Goal: Information Seeking & Learning: Learn about a topic

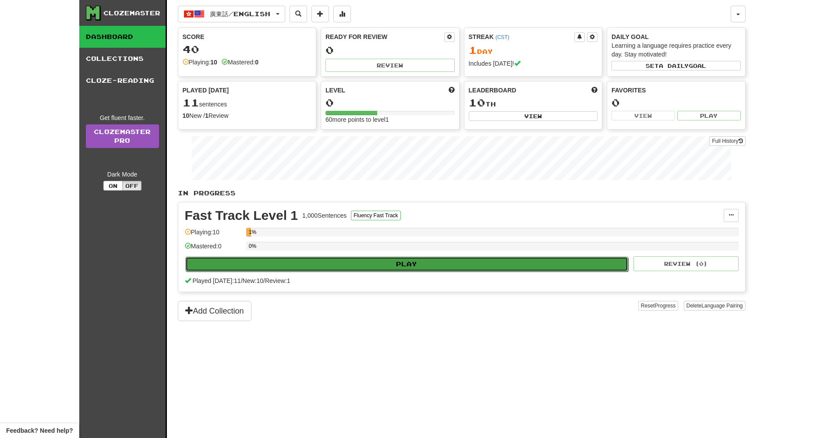
click at [392, 267] on button "Play" at bounding box center [406, 264] width 443 height 15
select select "**"
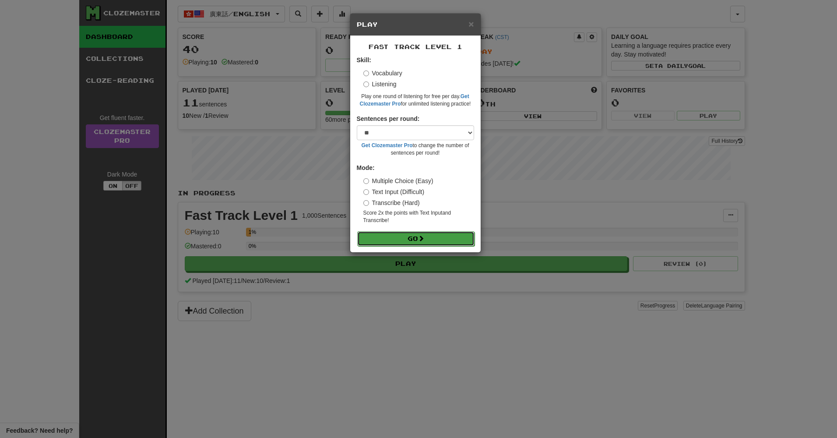
click at [449, 235] on button "Go" at bounding box center [415, 238] width 117 height 15
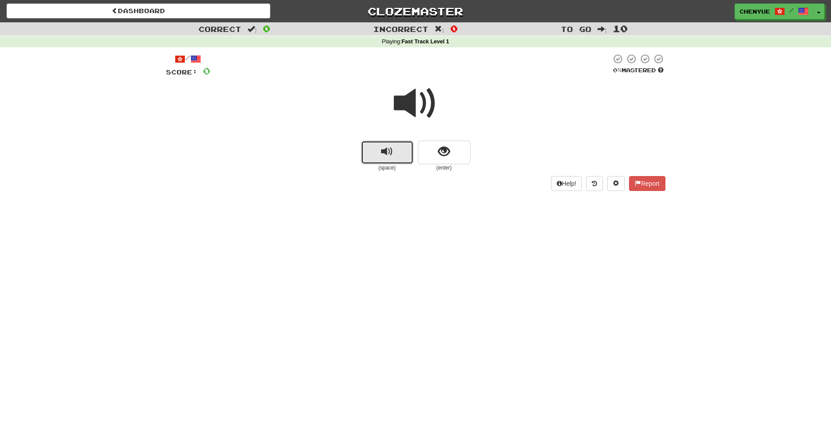
click at [404, 151] on button "replay audio" at bounding box center [387, 153] width 53 height 24
click at [410, 116] on span at bounding box center [416, 103] width 44 height 44
click at [446, 148] on span "show sentence" at bounding box center [444, 152] width 12 height 12
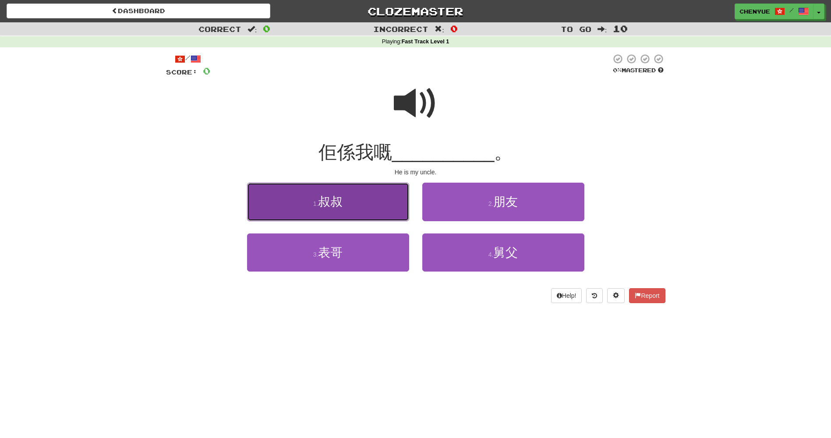
click at [368, 194] on button "1 . 叔叔" at bounding box center [328, 202] width 162 height 38
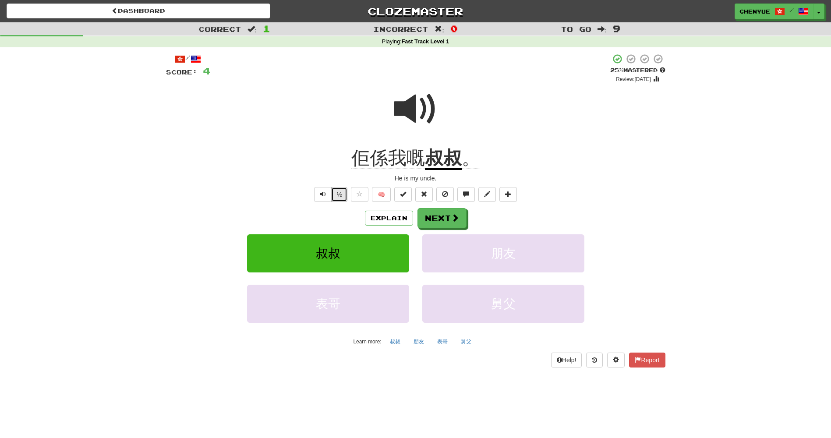
click at [344, 191] on button "½" at bounding box center [339, 194] width 17 height 15
click at [434, 223] on button "Next" at bounding box center [442, 218] width 49 height 20
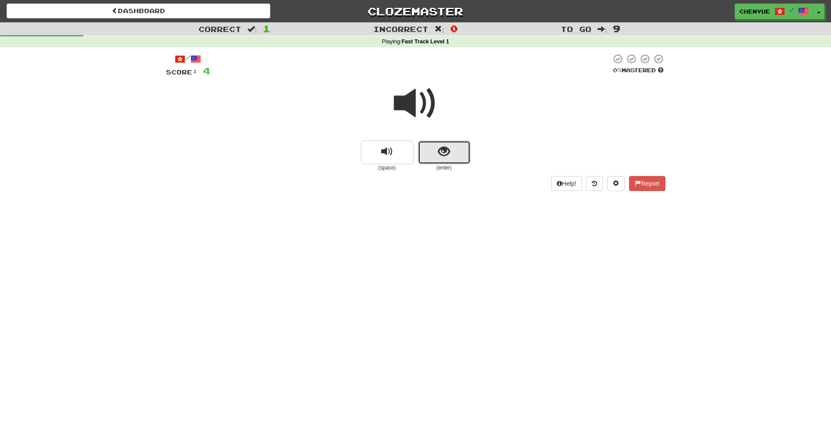
click at [431, 156] on button "show sentence" at bounding box center [444, 153] width 53 height 24
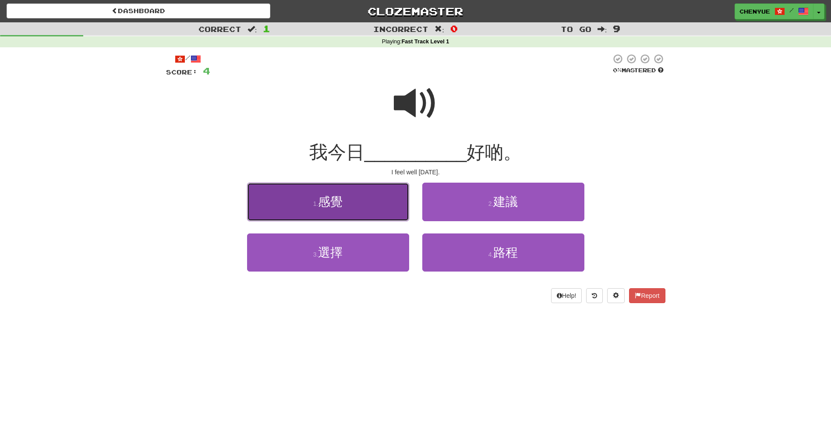
click at [346, 201] on button "1 . 感覺" at bounding box center [328, 202] width 162 height 38
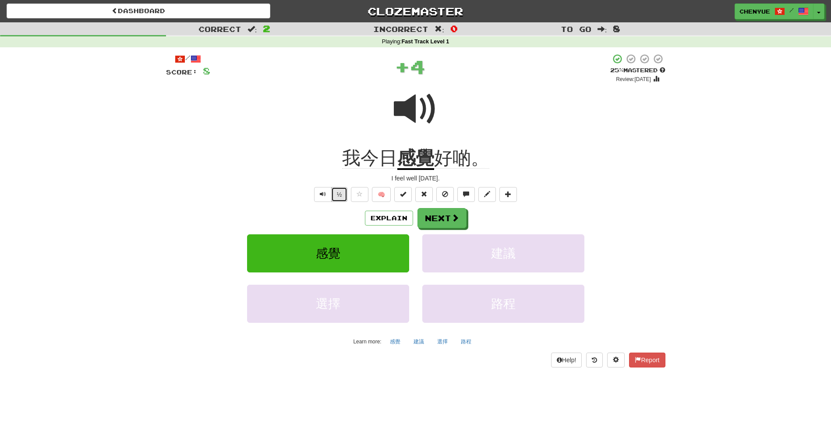
click at [343, 193] on button "½" at bounding box center [339, 194] width 17 height 15
click at [341, 193] on button "½" at bounding box center [339, 194] width 17 height 15
click at [414, 166] on u "感覺" at bounding box center [415, 159] width 37 height 22
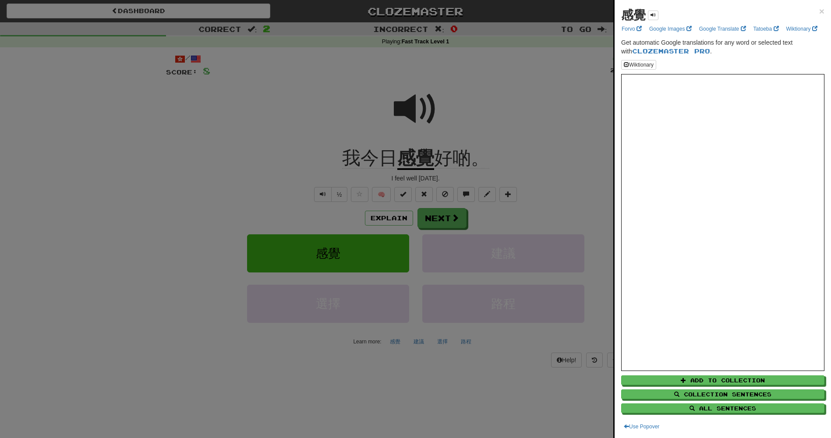
click at [581, 103] on div at bounding box center [415, 219] width 831 height 438
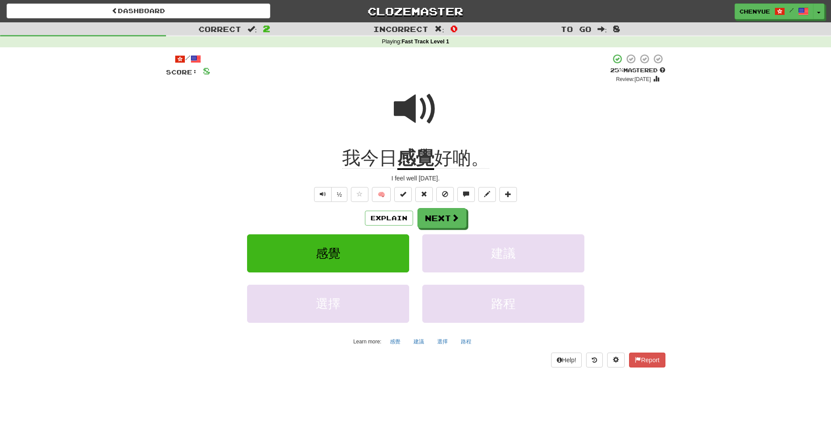
click at [415, 160] on u "感覺" at bounding box center [415, 159] width 37 height 22
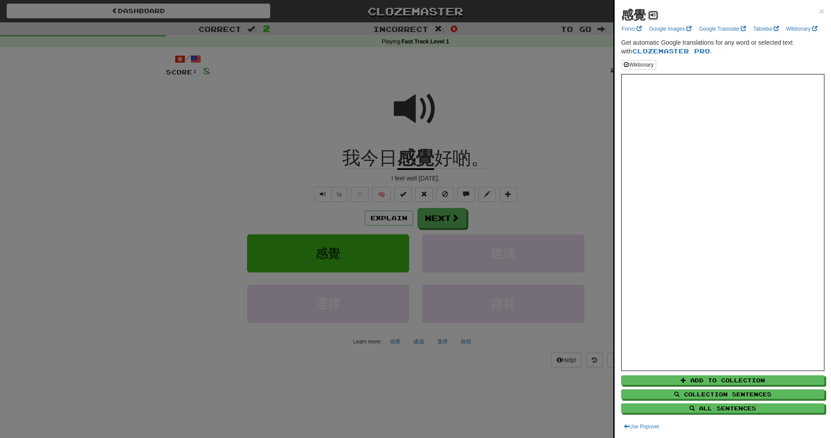
click at [656, 15] on button at bounding box center [653, 16] width 11 height 10
click at [654, 14] on span at bounding box center [652, 14] width 5 height 5
click at [497, 148] on div at bounding box center [415, 219] width 831 height 438
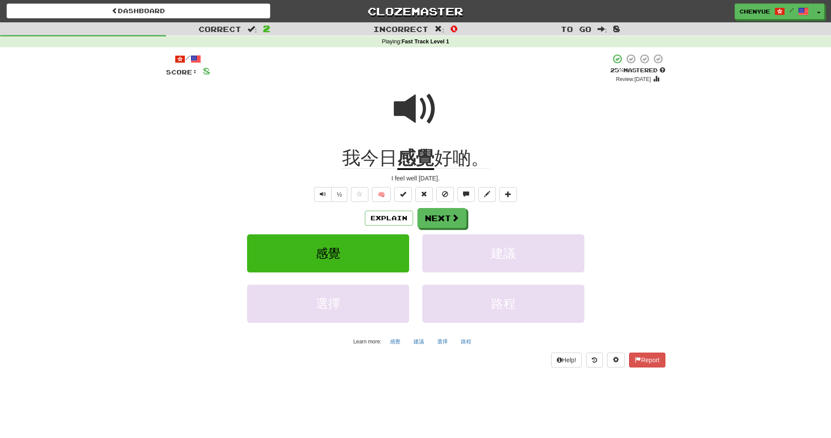
click at [387, 152] on span "我今日" at bounding box center [369, 158] width 55 height 21
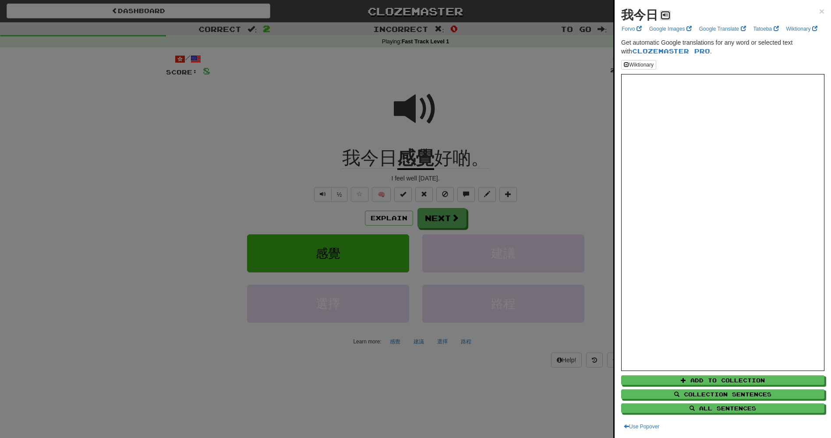
click at [667, 17] on span at bounding box center [665, 14] width 5 height 5
click at [819, 11] on span "×" at bounding box center [821, 11] width 5 height 10
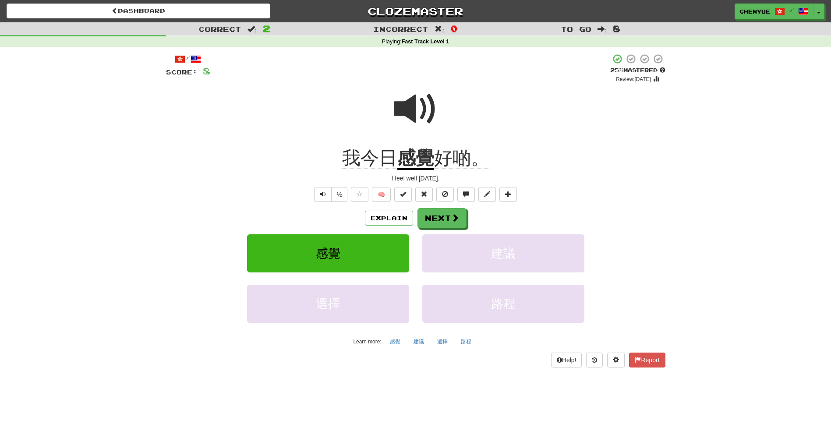
click at [381, 158] on span "我今日" at bounding box center [369, 158] width 55 height 21
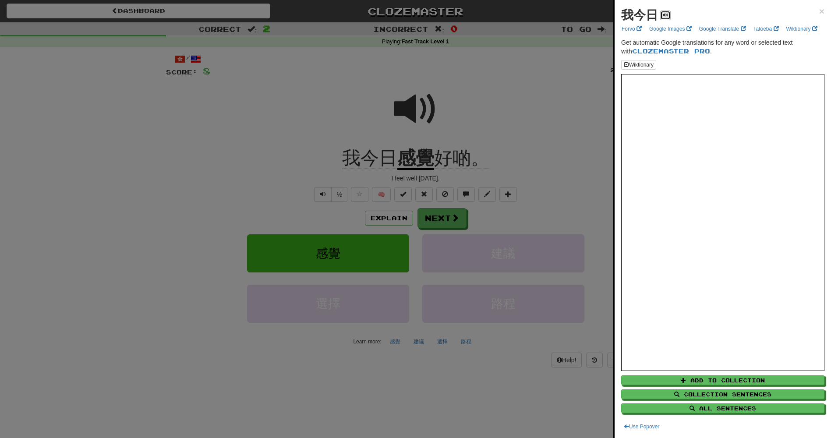
click at [663, 14] on span at bounding box center [665, 14] width 5 height 5
click at [664, 14] on span at bounding box center [665, 14] width 5 height 5
click at [665, 15] on span at bounding box center [665, 14] width 5 height 5
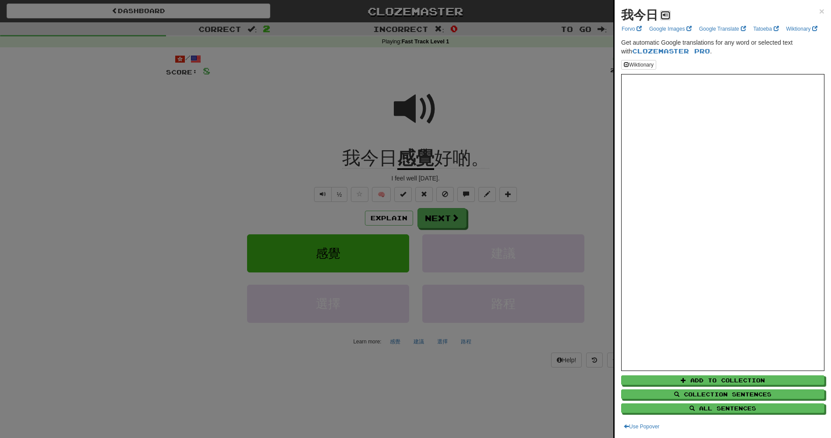
click at [665, 15] on span at bounding box center [665, 14] width 5 height 5
click at [539, 77] on div at bounding box center [415, 219] width 831 height 438
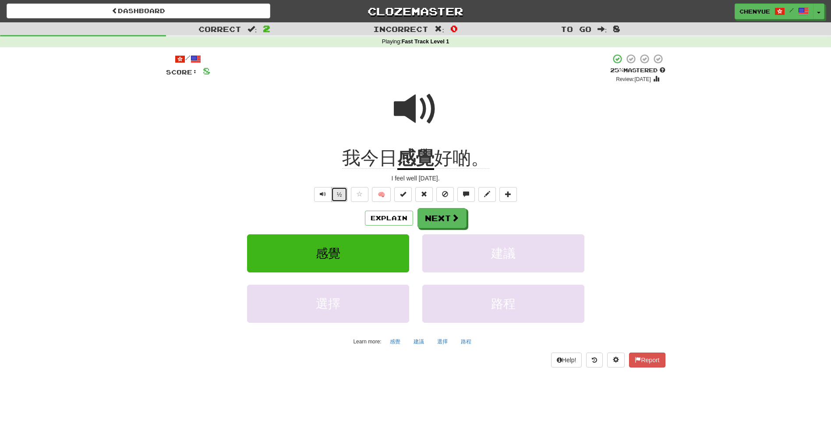
click at [332, 194] on button "½" at bounding box center [339, 194] width 17 height 15
click at [336, 192] on button "½" at bounding box center [339, 194] width 17 height 15
click at [335, 192] on button "½" at bounding box center [339, 194] width 17 height 15
click at [341, 198] on button "½" at bounding box center [339, 194] width 17 height 15
click at [341, 195] on button "½" at bounding box center [339, 194] width 17 height 15
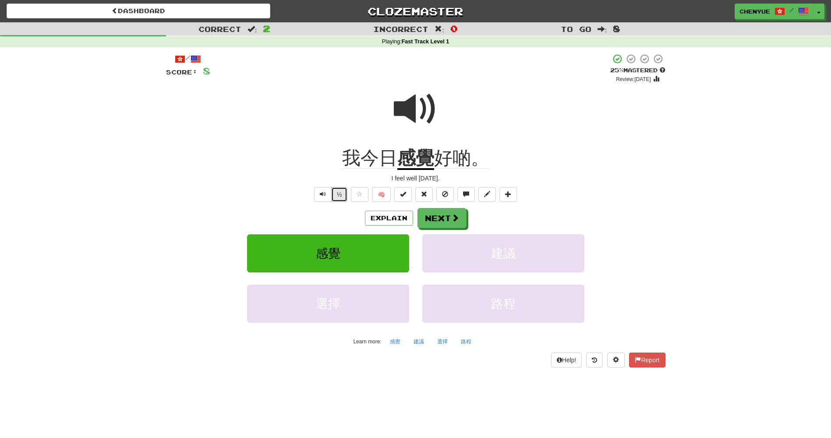
click at [337, 200] on button "½" at bounding box center [339, 194] width 17 height 15
click at [324, 191] on span "Text-to-speech controls" at bounding box center [323, 194] width 6 height 6
click at [438, 217] on button "Next" at bounding box center [442, 218] width 49 height 20
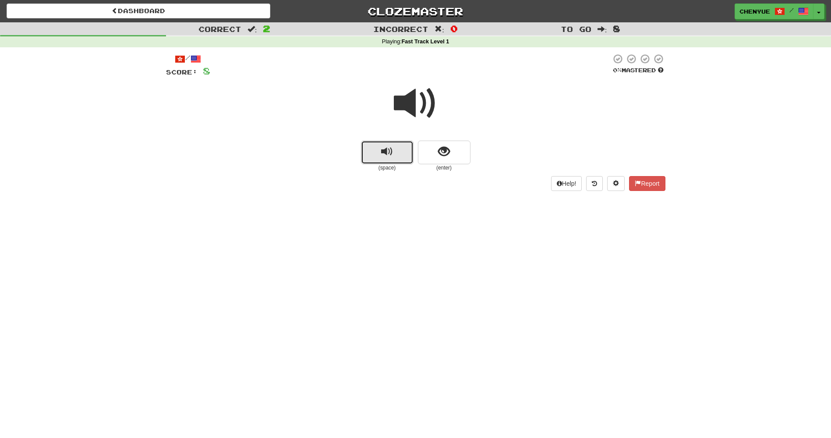
click at [393, 149] on button "replay audio" at bounding box center [387, 153] width 53 height 24
click at [461, 151] on button "show sentence" at bounding box center [444, 153] width 53 height 24
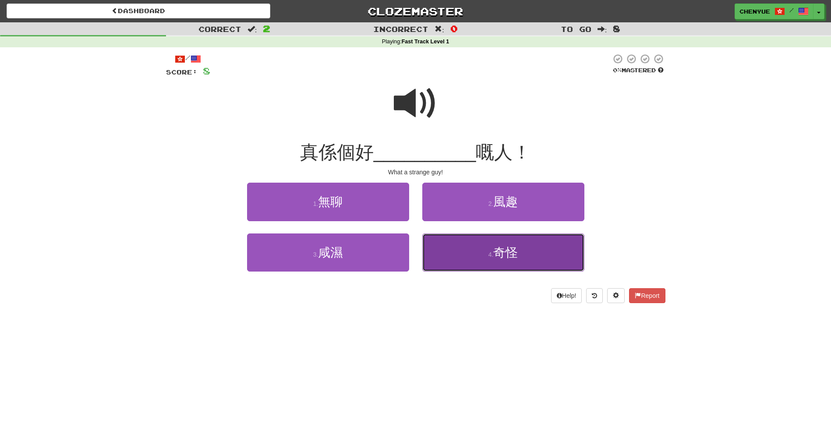
click at [456, 256] on button "4 . 奇怪" at bounding box center [503, 252] width 162 height 38
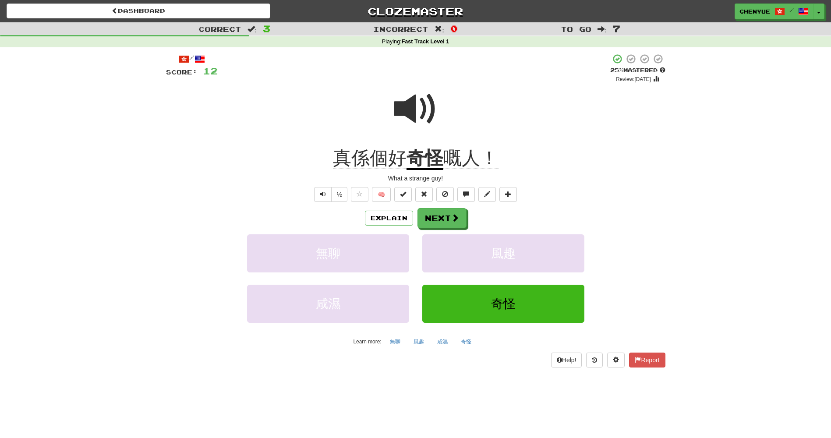
click at [364, 162] on span "真係個好" at bounding box center [370, 158] width 74 height 21
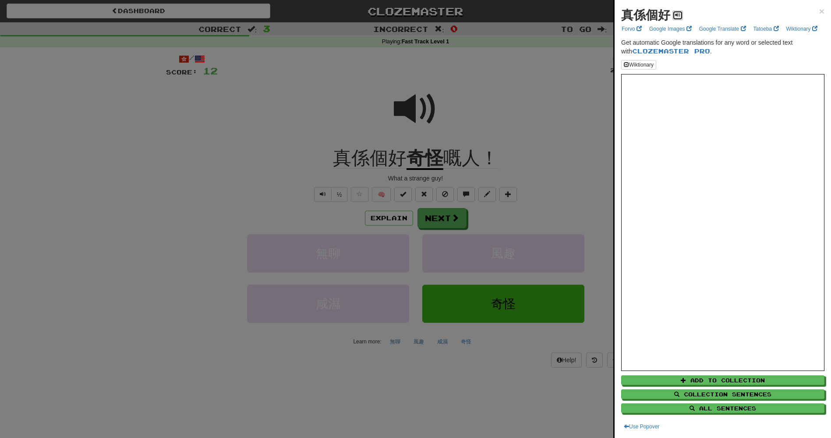
click at [678, 19] on button at bounding box center [677, 16] width 11 height 10
click at [676, 12] on span at bounding box center [677, 14] width 5 height 5
click at [530, 91] on div at bounding box center [415, 219] width 831 height 438
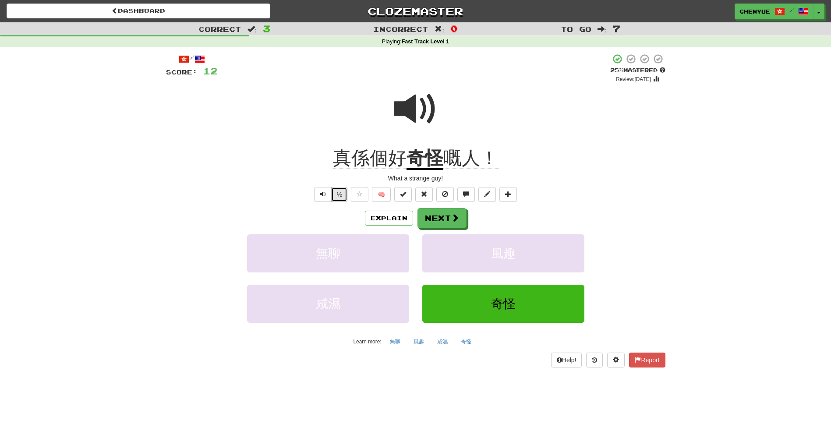
click at [344, 194] on button "½" at bounding box center [339, 194] width 17 height 15
click at [453, 164] on span "嘅人！" at bounding box center [470, 158] width 55 height 21
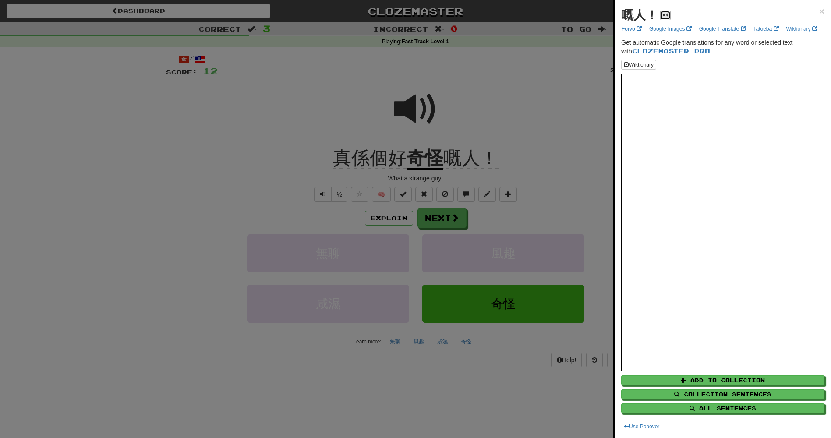
click at [670, 11] on button at bounding box center [665, 16] width 11 height 10
click at [574, 109] on div at bounding box center [415, 219] width 831 height 438
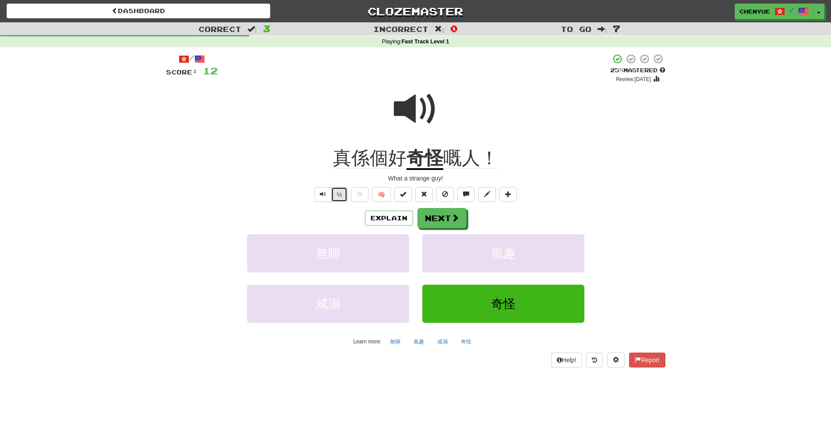
click at [339, 191] on button "½" at bounding box center [339, 194] width 17 height 15
click at [421, 167] on u "奇怪" at bounding box center [424, 159] width 37 height 22
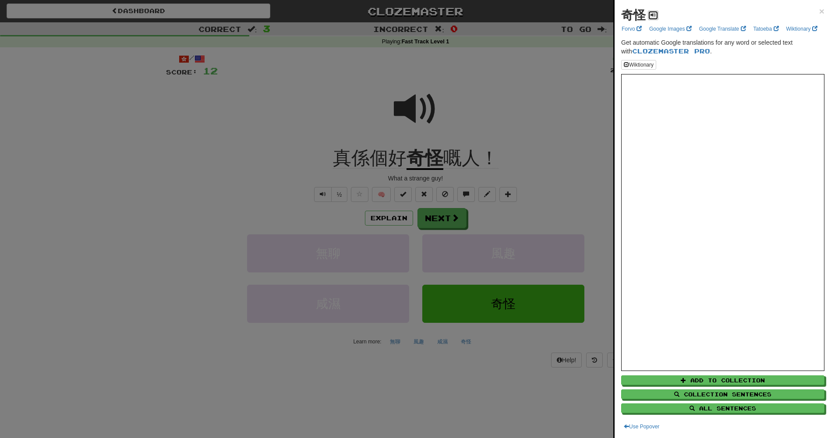
click at [652, 17] on span at bounding box center [652, 14] width 5 height 5
click at [544, 98] on div at bounding box center [415, 219] width 831 height 438
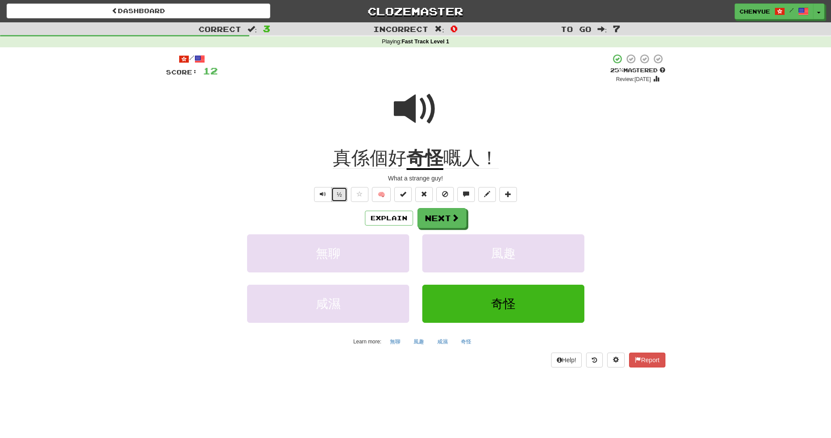
click at [336, 198] on button "½" at bounding box center [339, 194] width 17 height 15
click at [329, 198] on button "Text-to-speech controls" at bounding box center [323, 194] width 18 height 15
click at [342, 193] on button "½" at bounding box center [339, 194] width 17 height 15
click at [323, 198] on button "Text-to-speech controls" at bounding box center [323, 194] width 18 height 15
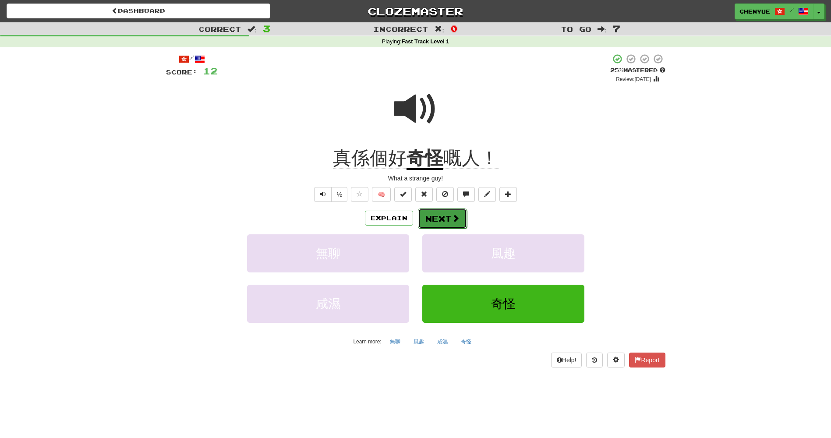
click at [462, 218] on button "Next" at bounding box center [442, 218] width 49 height 20
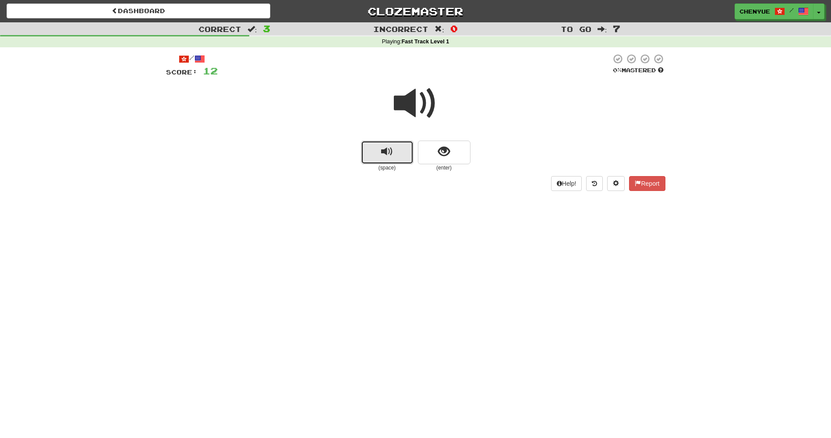
click at [389, 147] on span "replay audio" at bounding box center [387, 152] width 12 height 12
click at [448, 162] on button "show sentence" at bounding box center [444, 153] width 53 height 24
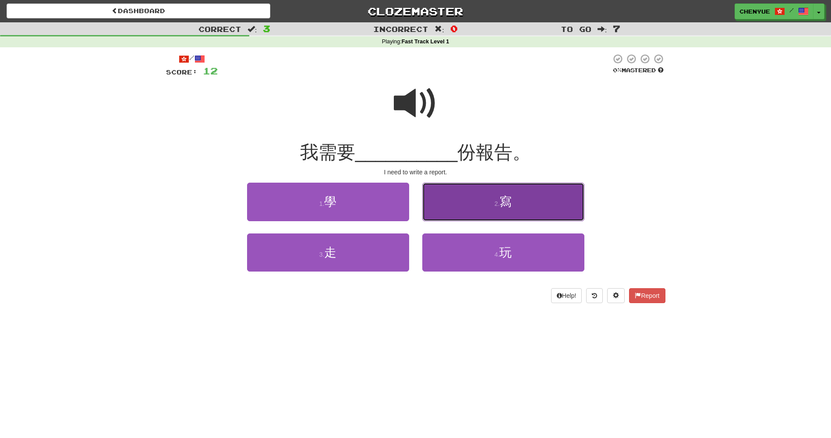
click at [437, 194] on button "2 . 寫" at bounding box center [503, 202] width 162 height 38
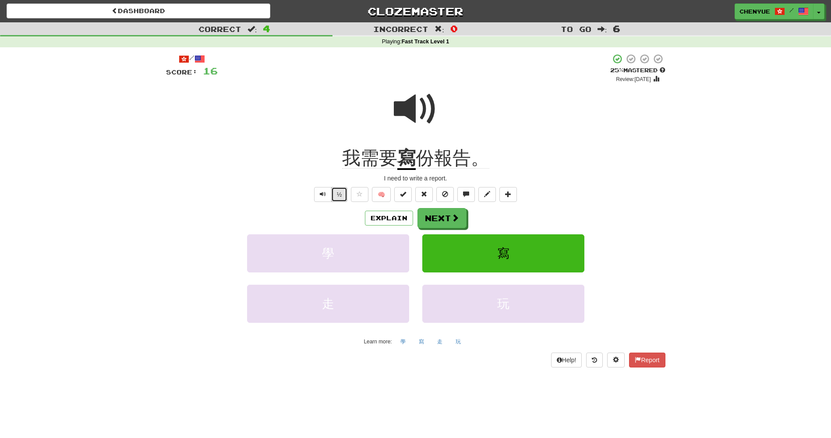
click at [342, 193] on button "½" at bounding box center [339, 194] width 17 height 15
click at [343, 196] on button "½" at bounding box center [339, 194] width 17 height 15
click at [343, 192] on button "½" at bounding box center [339, 194] width 17 height 15
click at [350, 193] on span "🧠" at bounding box center [434, 194] width 170 height 7
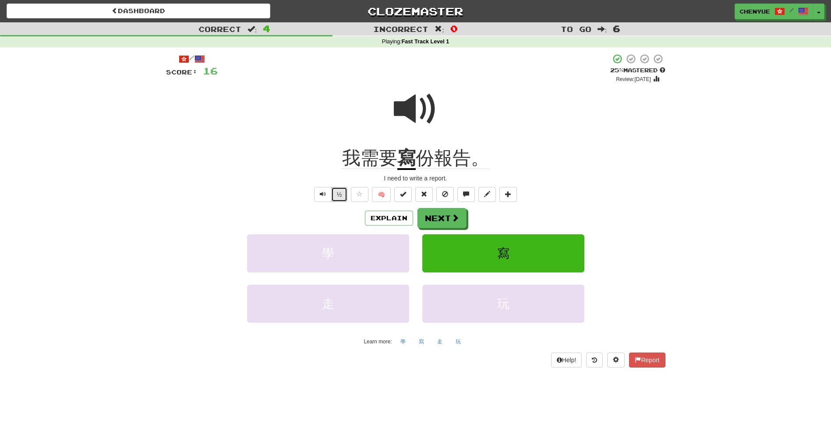
click at [345, 193] on button "½" at bounding box center [339, 194] width 17 height 15
click at [347, 191] on button "½" at bounding box center [339, 194] width 17 height 15
click at [338, 201] on button "½" at bounding box center [339, 194] width 17 height 15
click at [339, 197] on button "½" at bounding box center [339, 194] width 17 height 15
click at [448, 218] on button "Next" at bounding box center [442, 218] width 49 height 20
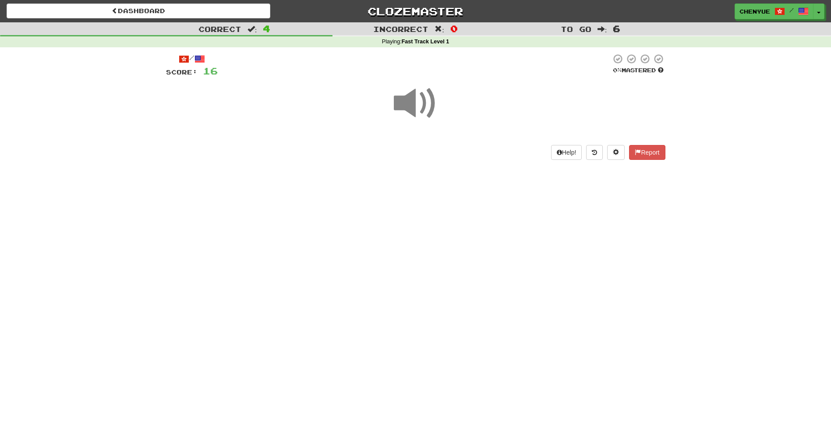
click at [418, 117] on span at bounding box center [416, 103] width 44 height 44
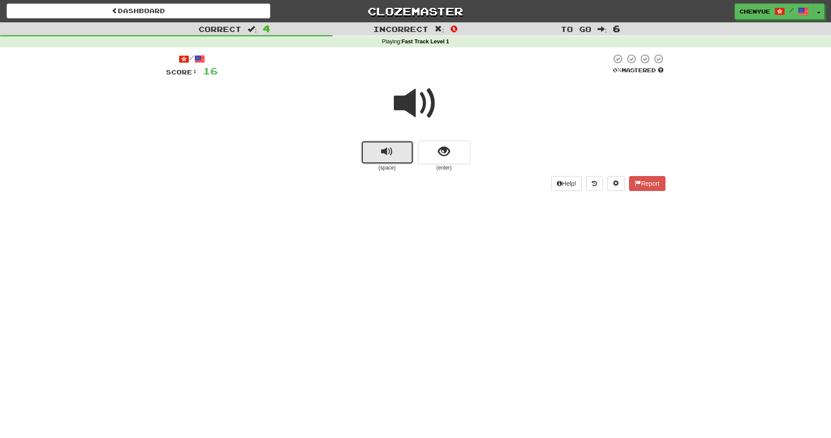
click at [395, 152] on button "replay audio" at bounding box center [387, 153] width 53 height 24
click at [430, 156] on button "show sentence" at bounding box center [444, 153] width 53 height 24
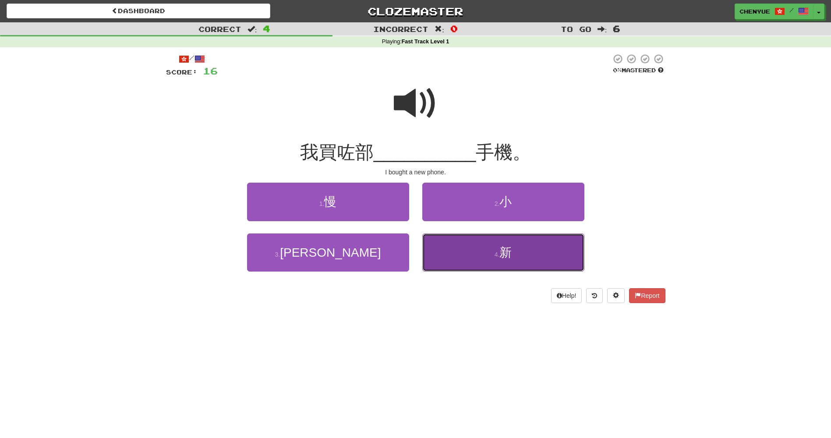
click at [456, 236] on button "4 . 新" at bounding box center [503, 252] width 162 height 38
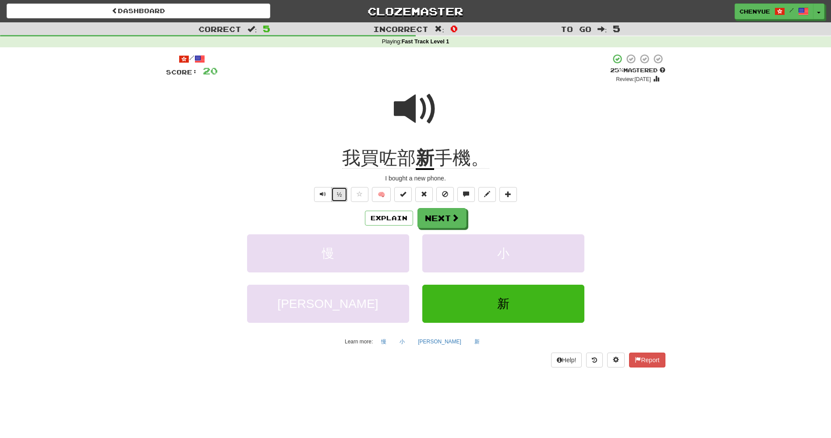
click at [341, 194] on button "½" at bounding box center [339, 194] width 17 height 15
click at [376, 159] on span "我買咗部" at bounding box center [379, 158] width 74 height 21
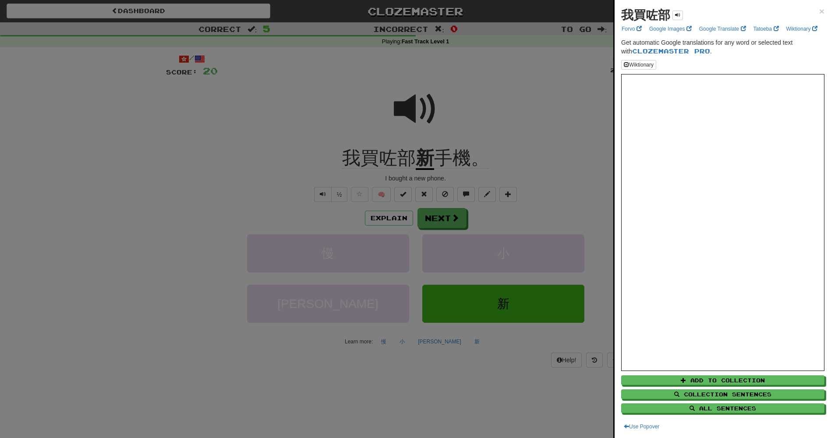
click at [591, 126] on div at bounding box center [415, 219] width 831 height 438
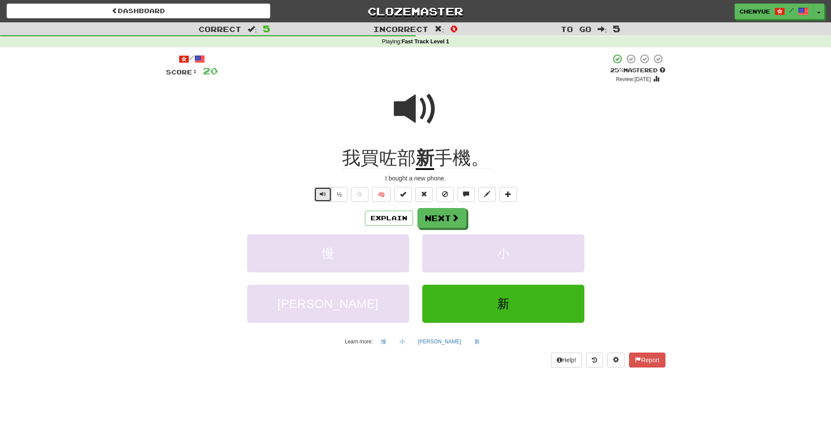
click at [314, 196] on button "Text-to-speech controls" at bounding box center [323, 194] width 18 height 15
click at [439, 221] on button "Next" at bounding box center [442, 218] width 49 height 20
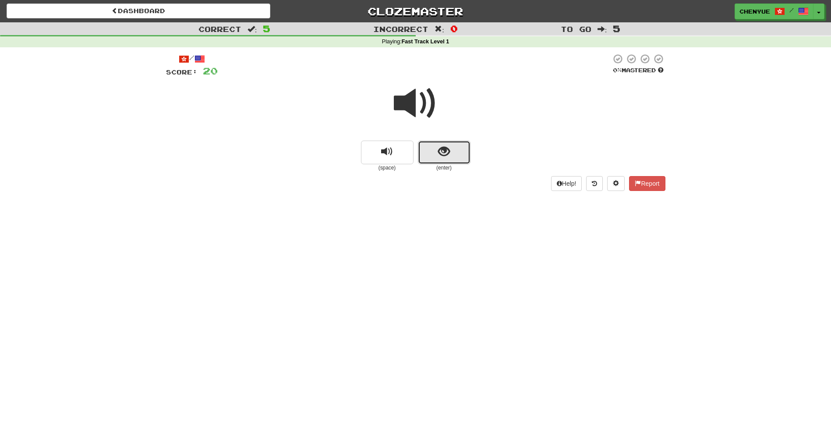
click at [440, 156] on span "show sentence" at bounding box center [444, 152] width 12 height 12
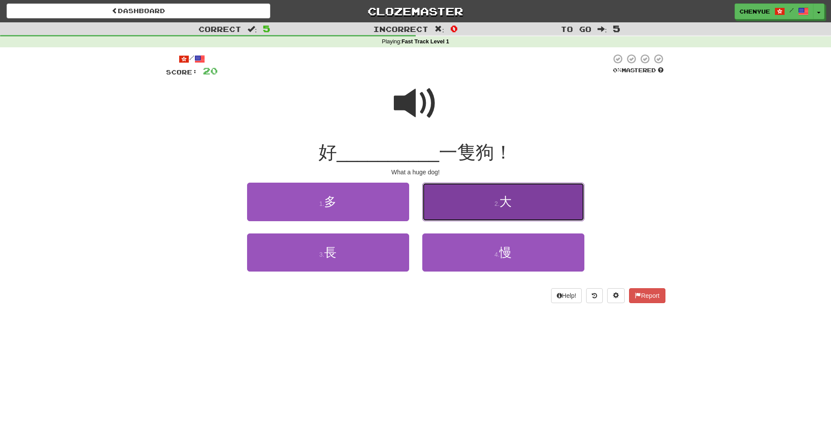
click at [469, 195] on button "2 . 大" at bounding box center [503, 202] width 162 height 38
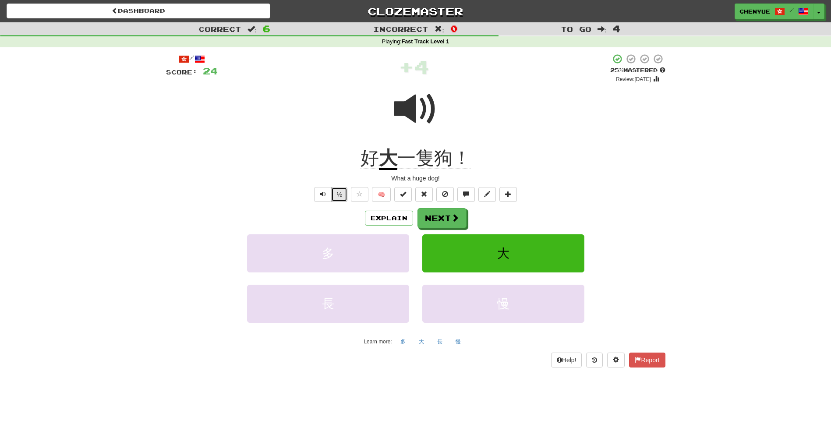
click at [334, 195] on button "½" at bounding box center [339, 194] width 17 height 15
click at [340, 197] on button "½" at bounding box center [339, 194] width 17 height 15
click at [324, 197] on span "Text-to-speech controls" at bounding box center [323, 194] width 6 height 6
click at [459, 226] on button "Next" at bounding box center [442, 218] width 49 height 20
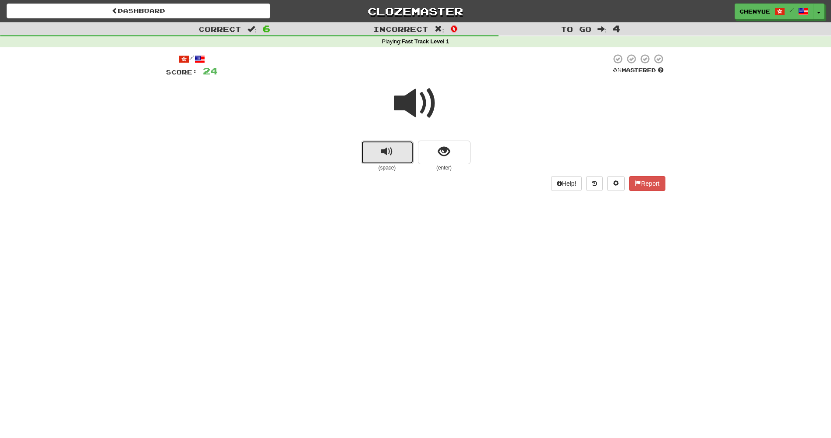
click at [395, 145] on button "replay audio" at bounding box center [387, 153] width 53 height 24
click at [437, 155] on button "show sentence" at bounding box center [444, 153] width 53 height 24
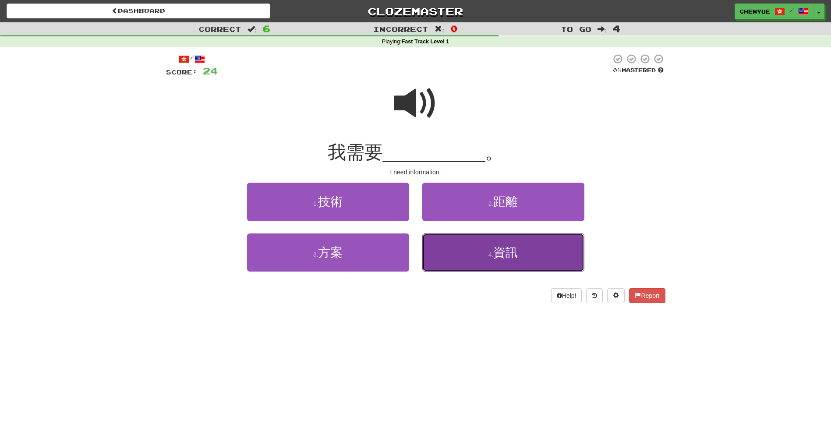
click at [470, 250] on button "4 . 資訊" at bounding box center [503, 252] width 162 height 38
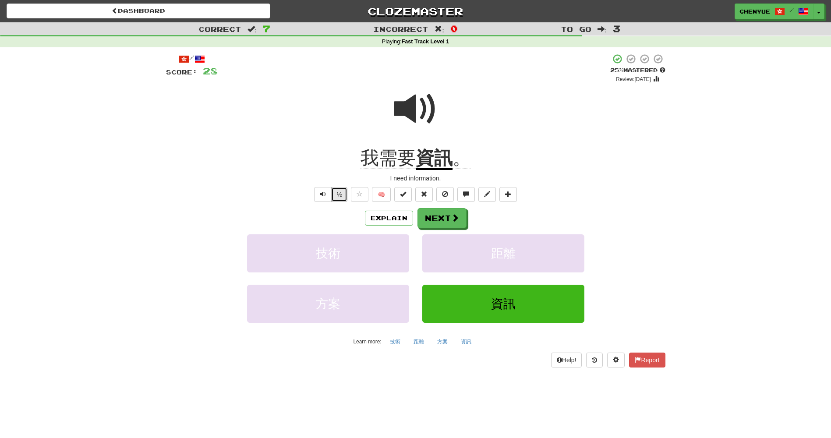
click at [340, 196] on button "½" at bounding box center [339, 194] width 17 height 15
click at [326, 194] on button "Text-to-speech controls" at bounding box center [323, 194] width 18 height 15
click at [342, 199] on button "½" at bounding box center [339, 194] width 17 height 15
click at [315, 191] on button "Text-to-speech controls" at bounding box center [323, 194] width 18 height 15
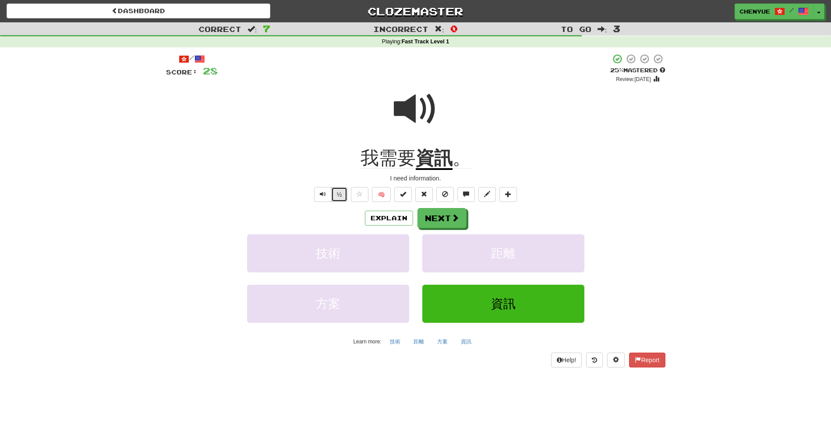
click at [346, 199] on button "½" at bounding box center [339, 194] width 17 height 15
click at [343, 198] on button "½" at bounding box center [339, 194] width 17 height 15
click at [326, 198] on button "Text-to-speech controls" at bounding box center [323, 194] width 18 height 15
click at [432, 223] on button "Next" at bounding box center [442, 218] width 49 height 20
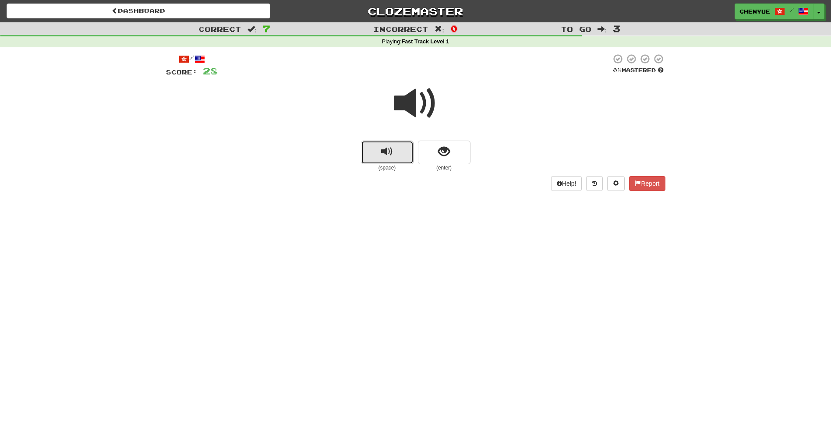
click at [393, 141] on button "replay audio" at bounding box center [387, 153] width 53 height 24
click at [428, 155] on button "show sentence" at bounding box center [444, 153] width 53 height 24
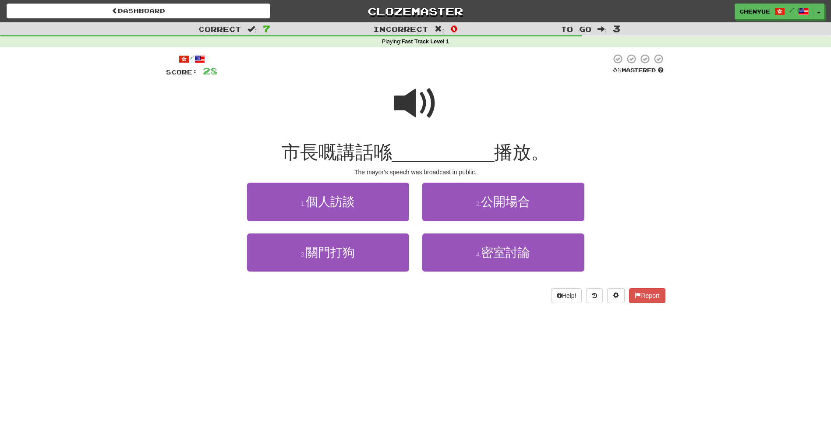
click at [424, 103] on span at bounding box center [416, 103] width 44 height 44
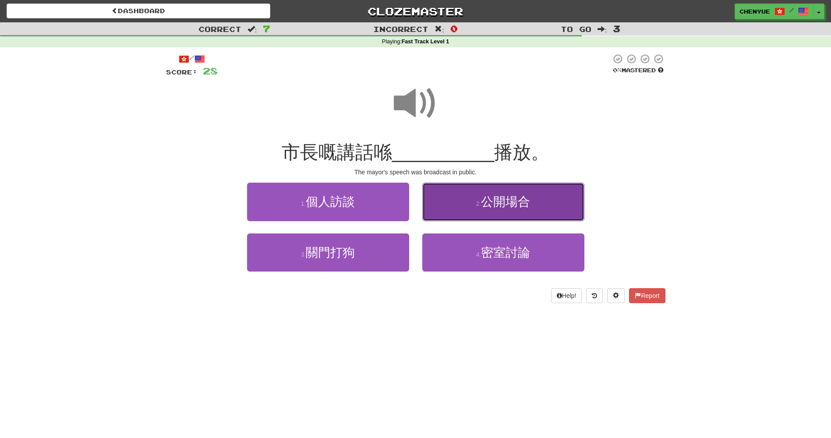
click at [472, 197] on button "2 . 公開場合" at bounding box center [503, 202] width 162 height 38
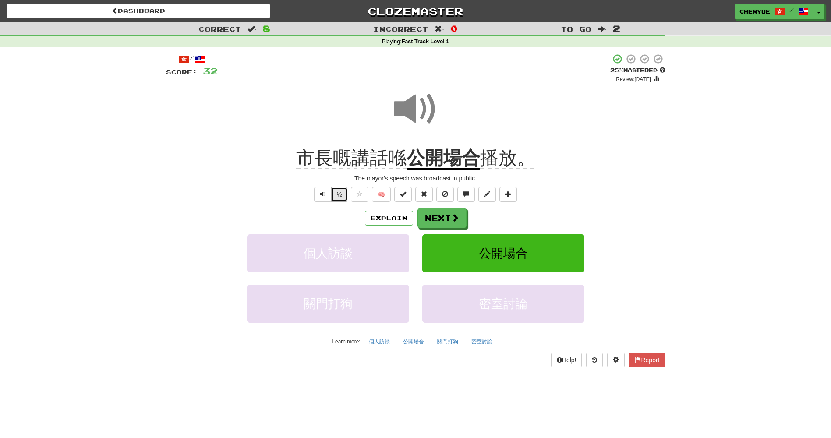
click at [340, 198] on button "½" at bounding box center [339, 194] width 17 height 15
click at [332, 195] on button "½" at bounding box center [339, 194] width 17 height 15
click at [335, 192] on button "½" at bounding box center [339, 194] width 17 height 15
click at [321, 196] on span "Text-to-speech controls" at bounding box center [323, 194] width 6 height 6
click at [327, 198] on button "Text-to-speech controls" at bounding box center [323, 194] width 18 height 15
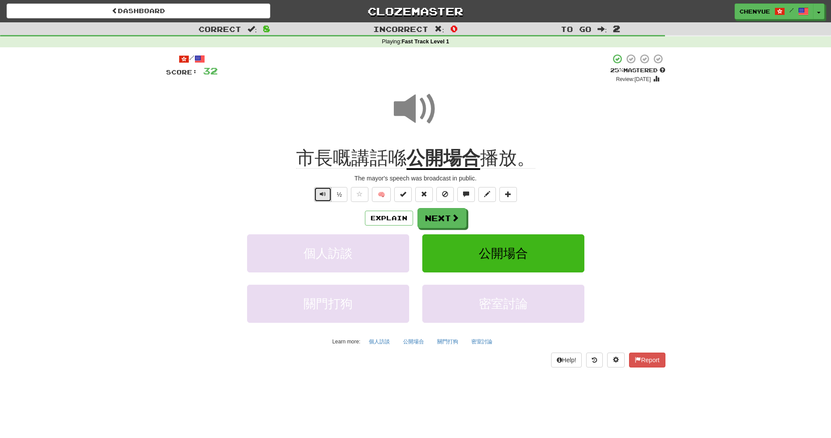
click at [322, 194] on span "Text-to-speech controls" at bounding box center [323, 194] width 6 height 6
click at [445, 222] on button "Next" at bounding box center [442, 218] width 49 height 20
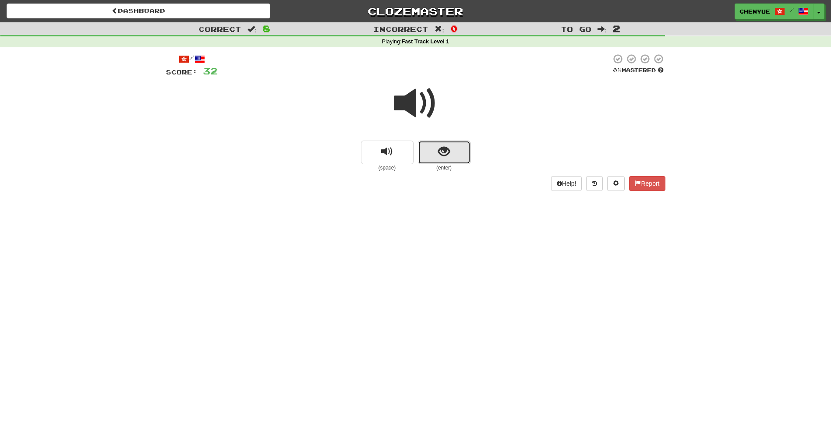
click at [433, 142] on button "show sentence" at bounding box center [444, 153] width 53 height 24
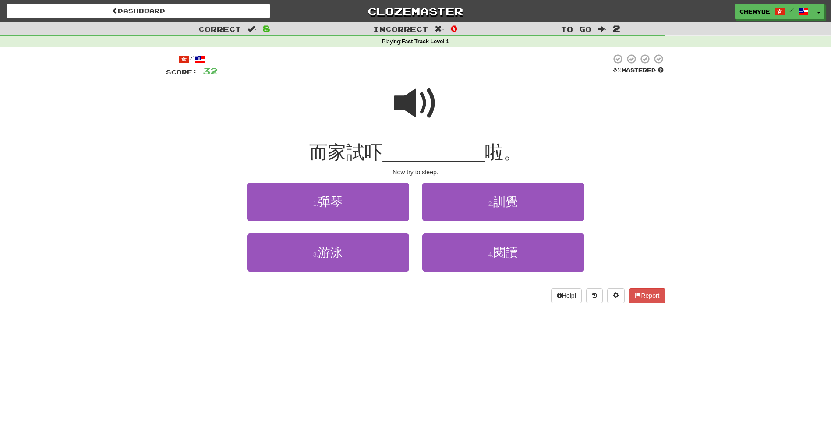
click at [404, 117] on span at bounding box center [416, 103] width 44 height 44
click at [403, 103] on span at bounding box center [416, 103] width 44 height 44
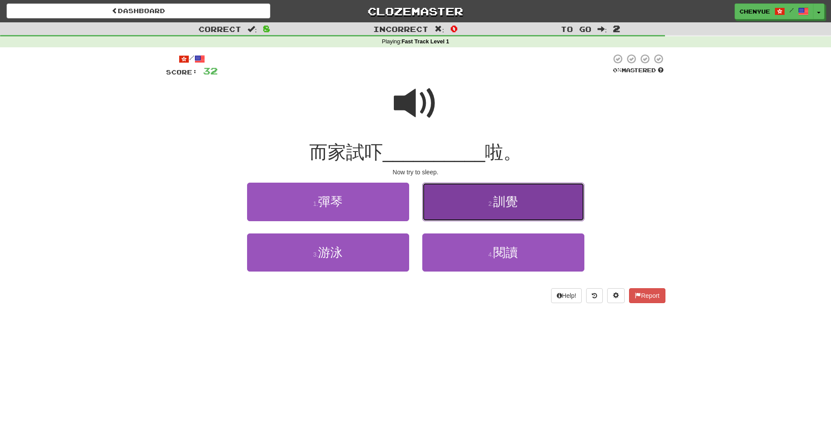
click at [451, 198] on button "2 . [DEMOGRAPHIC_DATA]" at bounding box center [503, 202] width 162 height 38
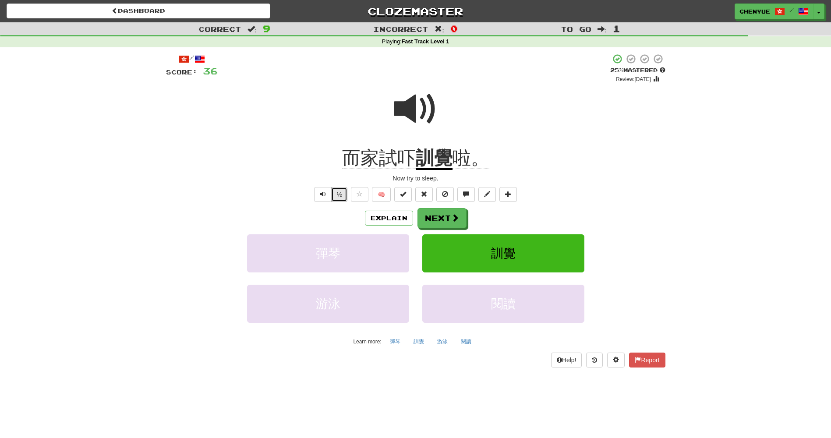
click at [341, 194] on button "½" at bounding box center [339, 194] width 17 height 15
click at [338, 190] on button "½" at bounding box center [339, 194] width 17 height 15
click at [406, 157] on span "而家試吓" at bounding box center [379, 158] width 74 height 21
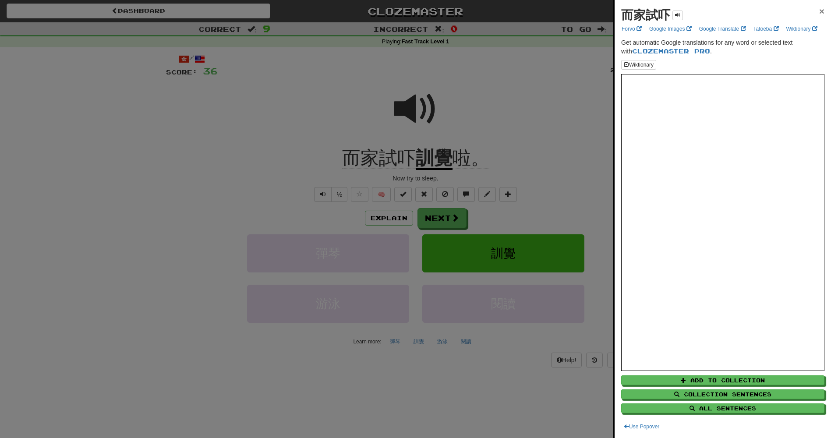
click at [819, 9] on span "×" at bounding box center [821, 11] width 5 height 10
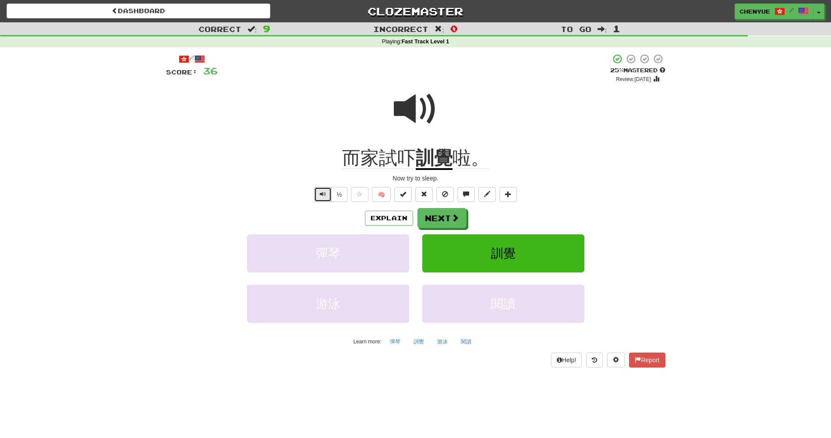
click at [328, 194] on button "Text-to-speech controls" at bounding box center [323, 194] width 18 height 15
click at [340, 197] on button "½" at bounding box center [339, 194] width 17 height 15
click at [425, 164] on u "訓覺" at bounding box center [434, 159] width 37 height 22
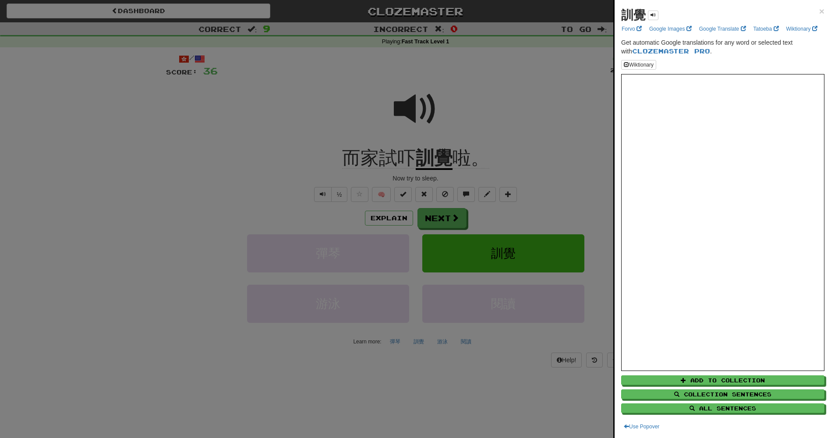
click at [529, 110] on div at bounding box center [415, 219] width 831 height 438
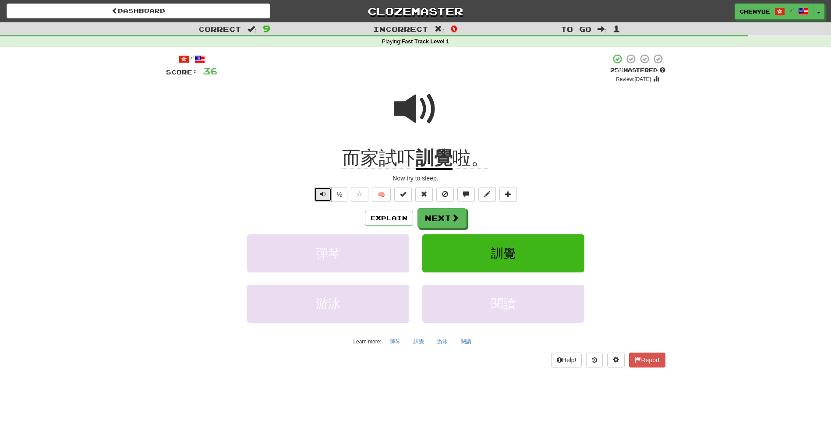
click at [326, 196] on button "Text-to-speech controls" at bounding box center [323, 194] width 18 height 15
click at [340, 191] on button "½" at bounding box center [339, 194] width 17 height 15
click at [444, 226] on button "Next" at bounding box center [442, 218] width 49 height 20
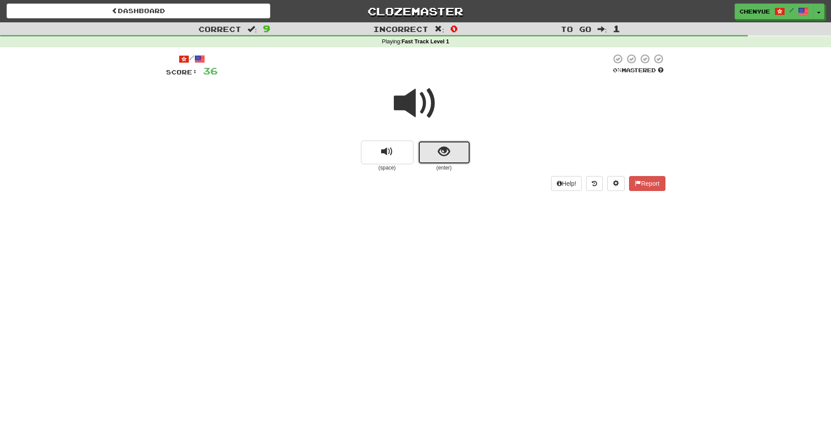
click at [428, 148] on button "show sentence" at bounding box center [444, 153] width 53 height 24
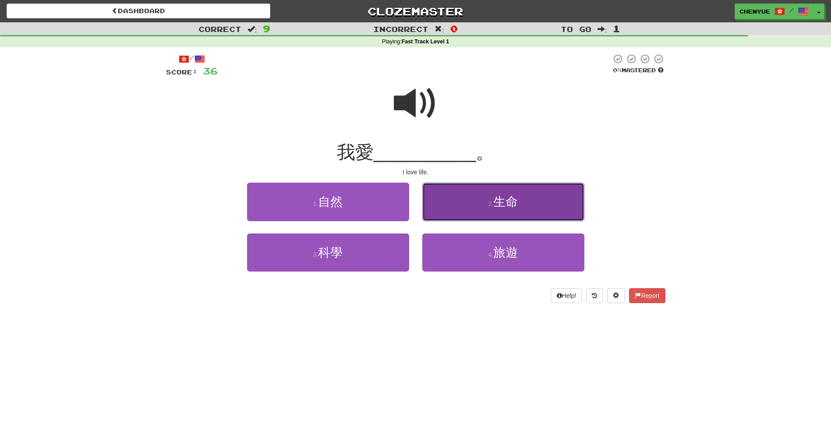
click at [444, 196] on button "2 . 生命" at bounding box center [503, 202] width 162 height 38
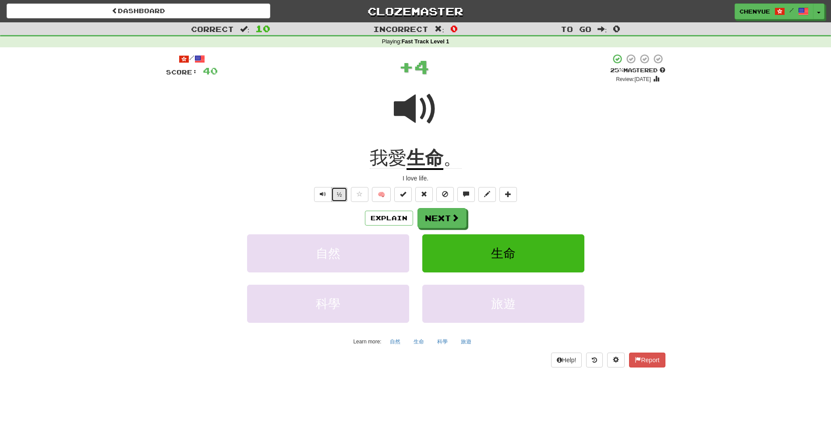
click at [337, 198] on button "½" at bounding box center [339, 194] width 17 height 15
click at [336, 214] on div "Explain Next" at bounding box center [415, 218] width 499 height 20
click at [326, 196] on button "Text-to-speech controls" at bounding box center [323, 194] width 18 height 15
click at [325, 195] on button "Text-to-speech controls" at bounding box center [323, 194] width 18 height 15
click at [429, 219] on button "Next" at bounding box center [442, 218] width 49 height 20
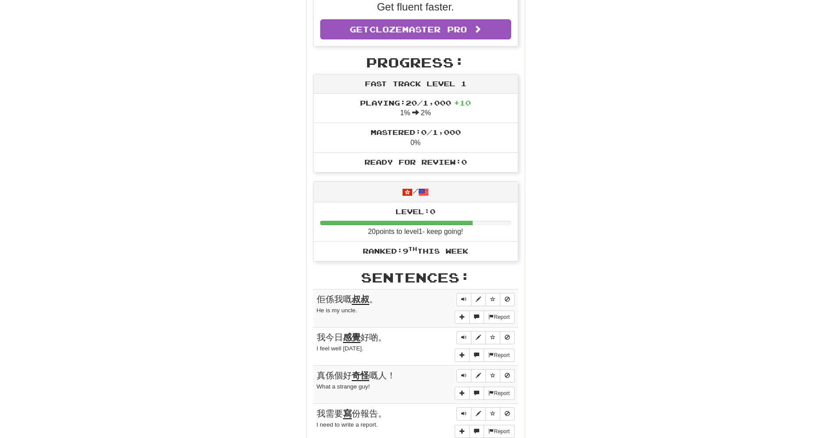
scroll to position [263, 0]
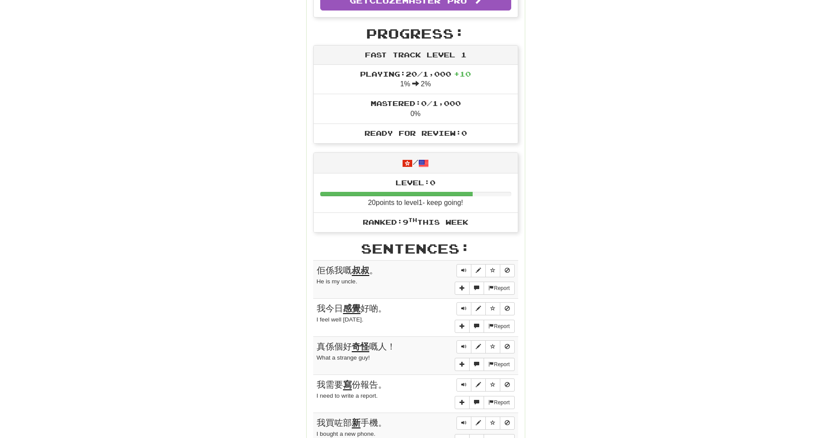
click at [356, 272] on u "叔叔" at bounding box center [361, 270] width 18 height 11
click at [461, 271] on span "Sentence controls" at bounding box center [463, 270] width 5 height 5
click at [463, 304] on button "Sentence controls" at bounding box center [463, 308] width 15 height 13
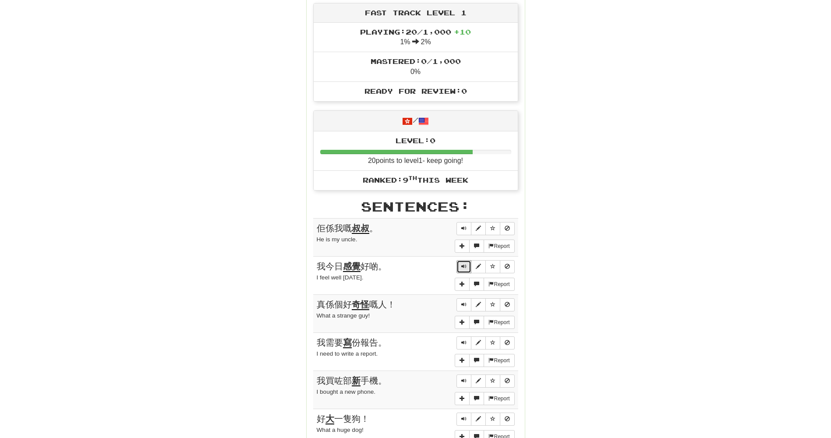
scroll to position [307, 0]
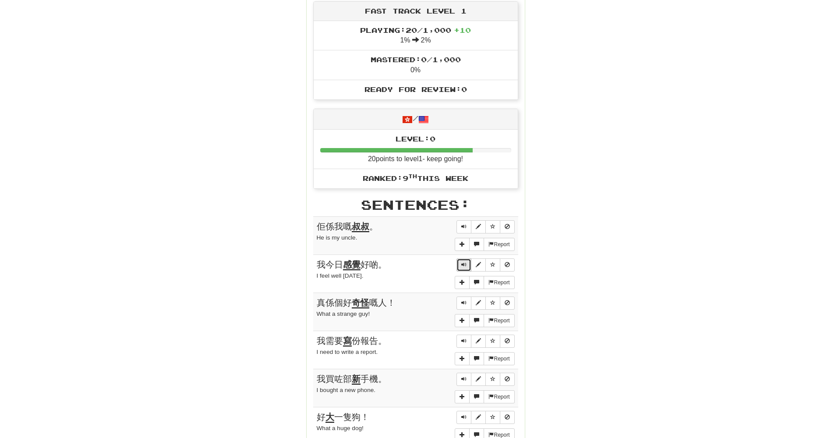
click at [461, 265] on span "Sentence controls" at bounding box center [463, 264] width 5 height 5
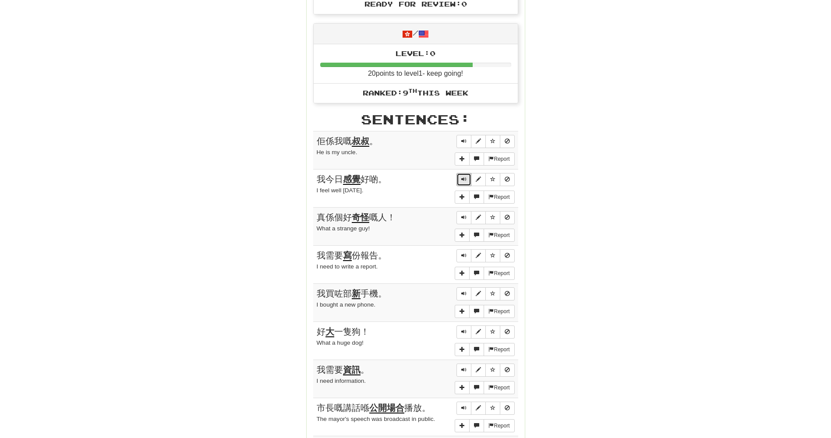
scroll to position [394, 0]
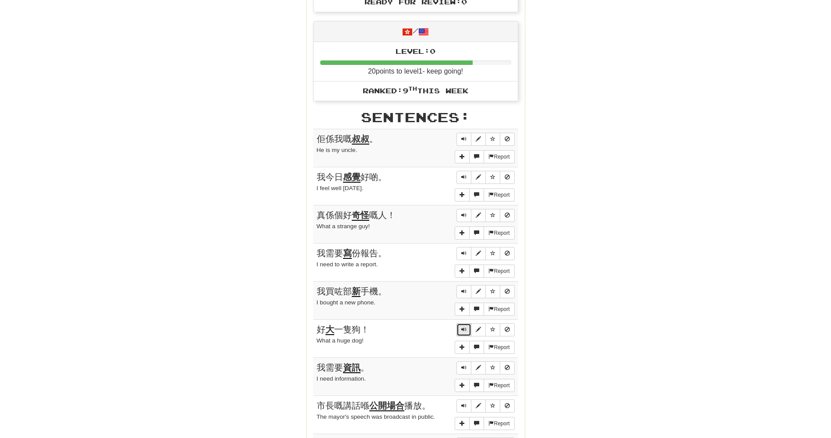
click at [461, 327] on button "Sentence controls" at bounding box center [463, 329] width 15 height 13
click at [463, 365] on span "Sentence controls" at bounding box center [463, 367] width 5 height 5
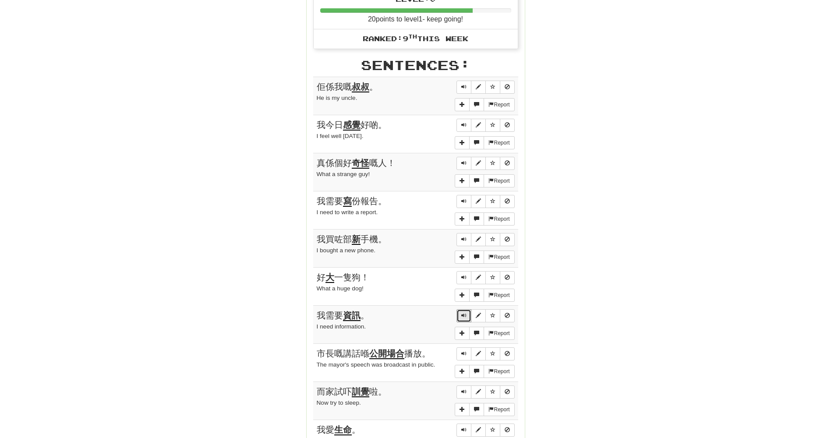
scroll to position [482, 0]
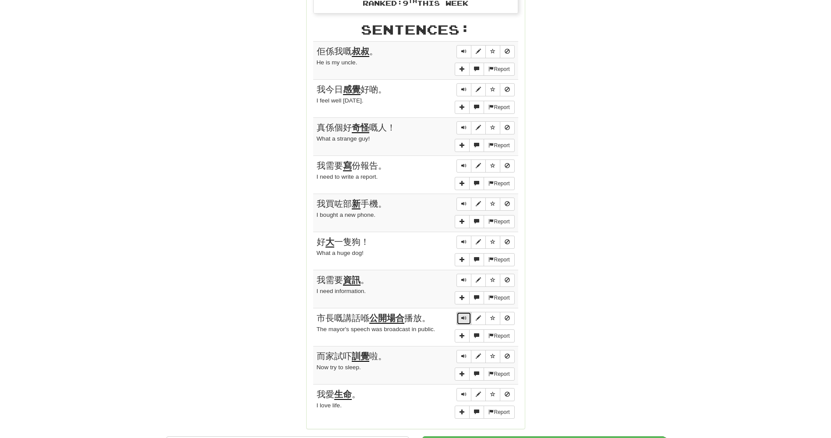
click at [464, 322] on button "Sentence controls" at bounding box center [463, 318] width 15 height 13
click at [462, 355] on span "Sentence controls" at bounding box center [463, 355] width 5 height 5
click at [469, 357] on button "Sentence controls" at bounding box center [463, 356] width 15 height 13
click at [461, 356] on span "Sentence controls" at bounding box center [463, 355] width 5 height 5
click at [461, 353] on span "Sentence controls" at bounding box center [463, 355] width 5 height 5
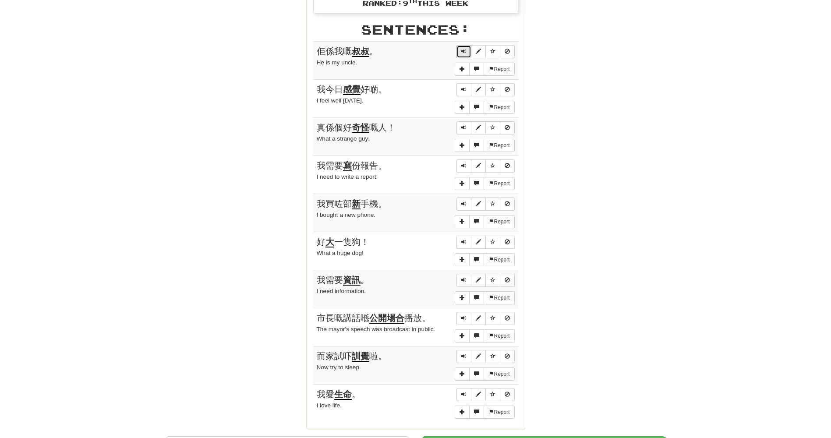
click at [460, 49] on button "Sentence controls" at bounding box center [463, 51] width 15 height 13
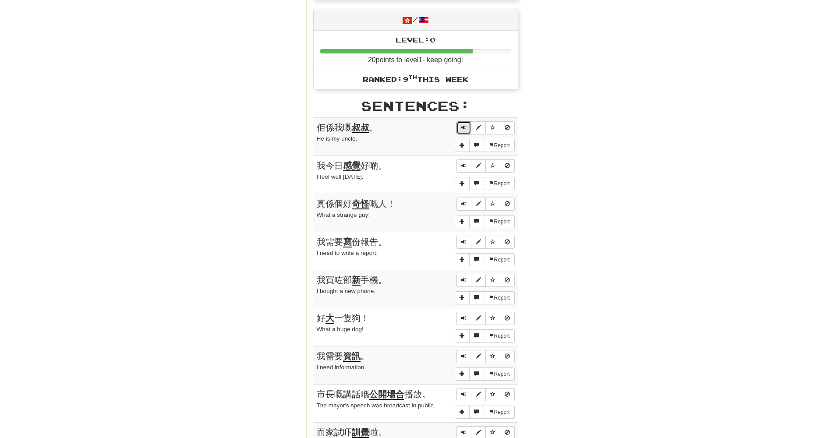
scroll to position [394, 0]
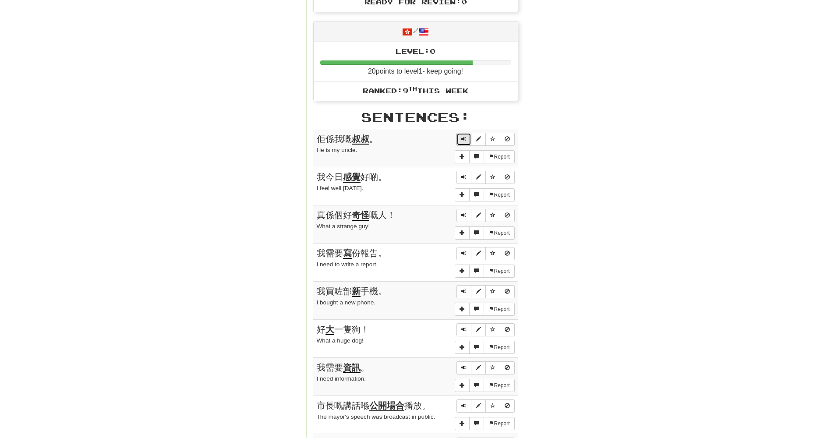
click at [466, 139] on span "Sentence controls" at bounding box center [463, 138] width 5 height 5
click at [464, 403] on span "Sentence controls" at bounding box center [463, 405] width 5 height 5
click at [465, 140] on span "Sentence controls" at bounding box center [463, 138] width 5 height 5
click at [463, 141] on span "Sentence controls" at bounding box center [463, 138] width 5 height 5
click at [465, 141] on span "Sentence controls" at bounding box center [463, 138] width 5 height 5
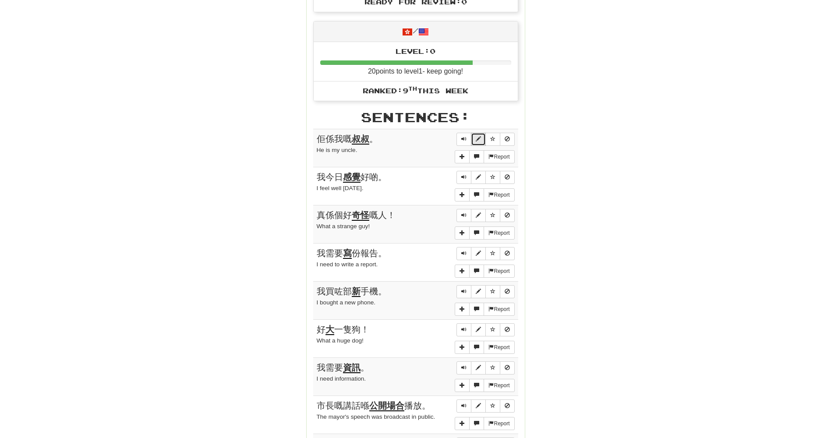
click at [472, 140] on button "Sentence controls" at bounding box center [478, 139] width 15 height 13
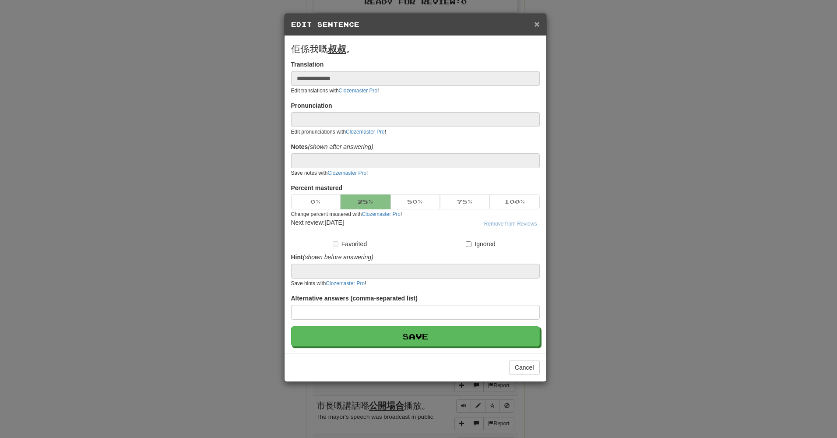
click at [535, 22] on span "×" at bounding box center [536, 24] width 5 height 10
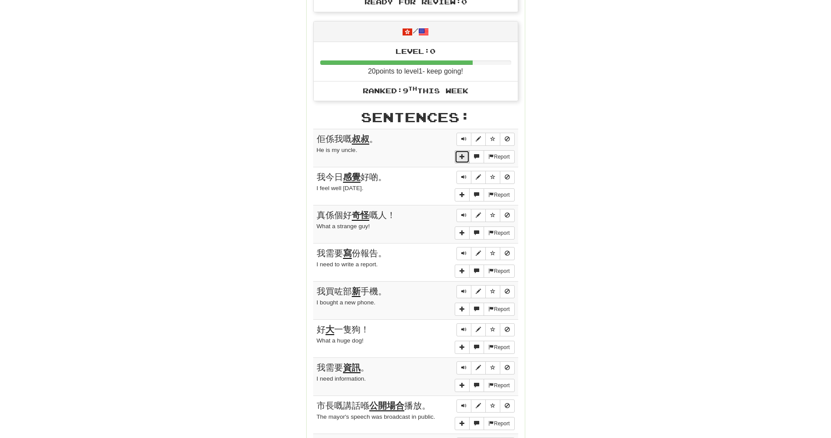
click at [461, 154] on span "More sentence controls" at bounding box center [461, 156] width 5 height 5
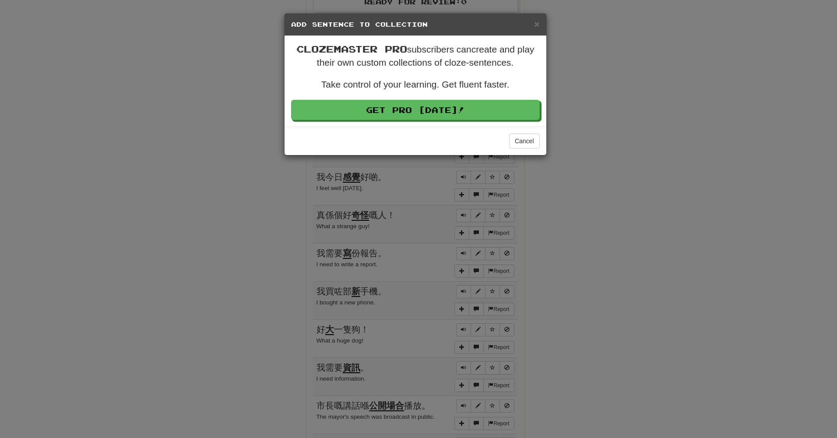
click at [540, 22] on div "× Add Sentence to Collection" at bounding box center [416, 25] width 262 height 22
click at [533, 26] on h5 "Add Sentence to Collection" at bounding box center [415, 24] width 249 height 9
click at [536, 24] on span "×" at bounding box center [536, 24] width 5 height 10
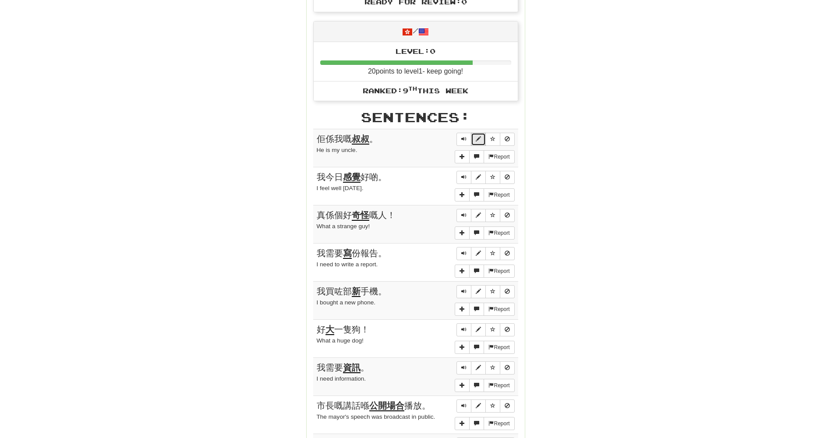
click at [480, 139] on span "Sentence controls" at bounding box center [478, 138] width 5 height 5
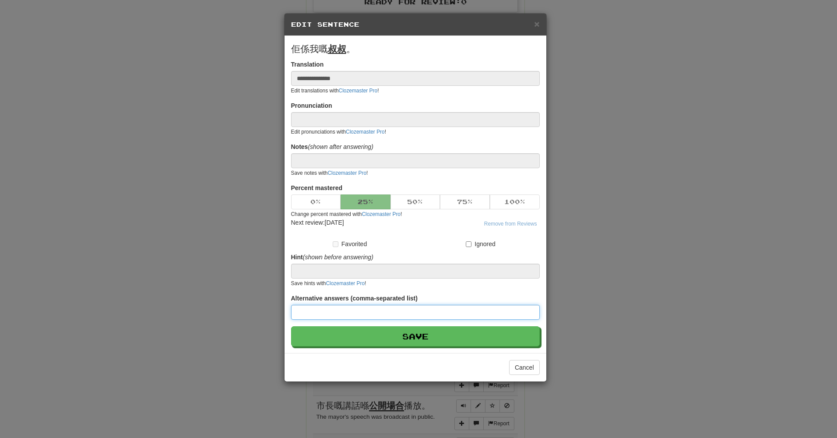
click at [371, 312] on input at bounding box center [415, 312] width 249 height 15
type input "*"
type input "**********"
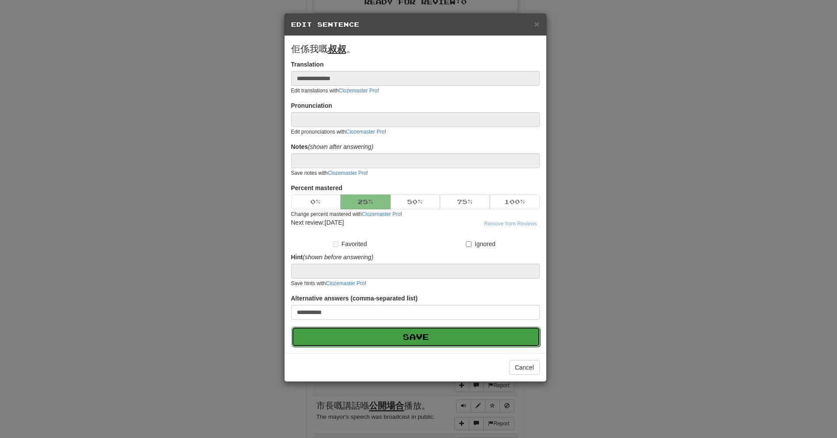
click at [422, 336] on button "Save" at bounding box center [416, 337] width 249 height 20
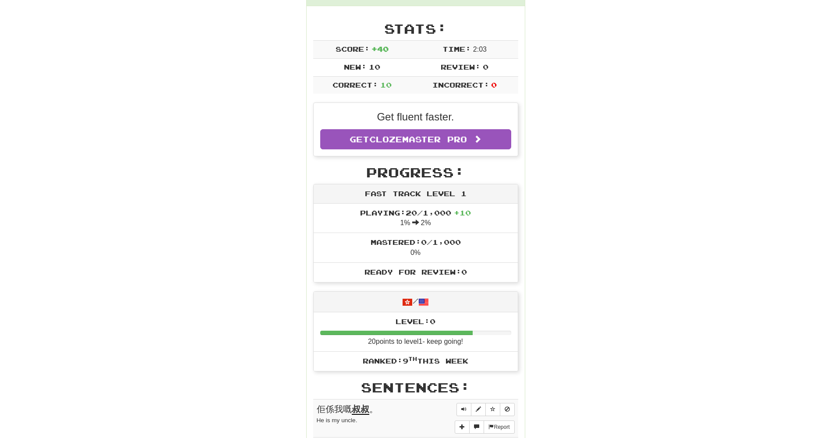
scroll to position [0, 0]
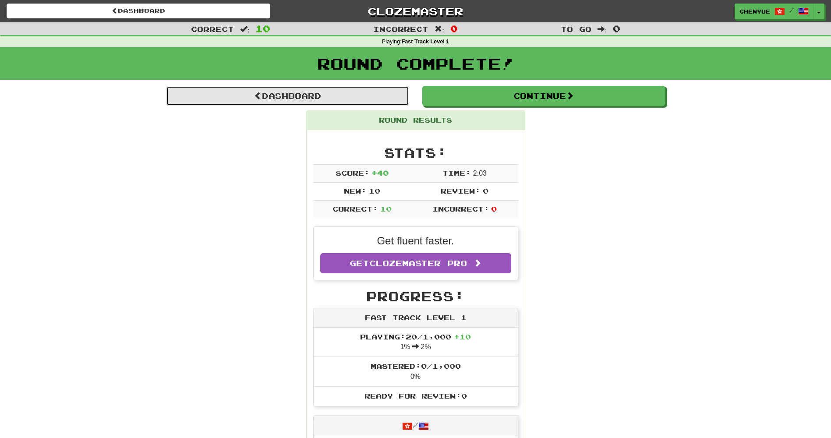
click at [387, 98] on link "Dashboard" at bounding box center [287, 96] width 243 height 20
